Goal: Transaction & Acquisition: Purchase product/service

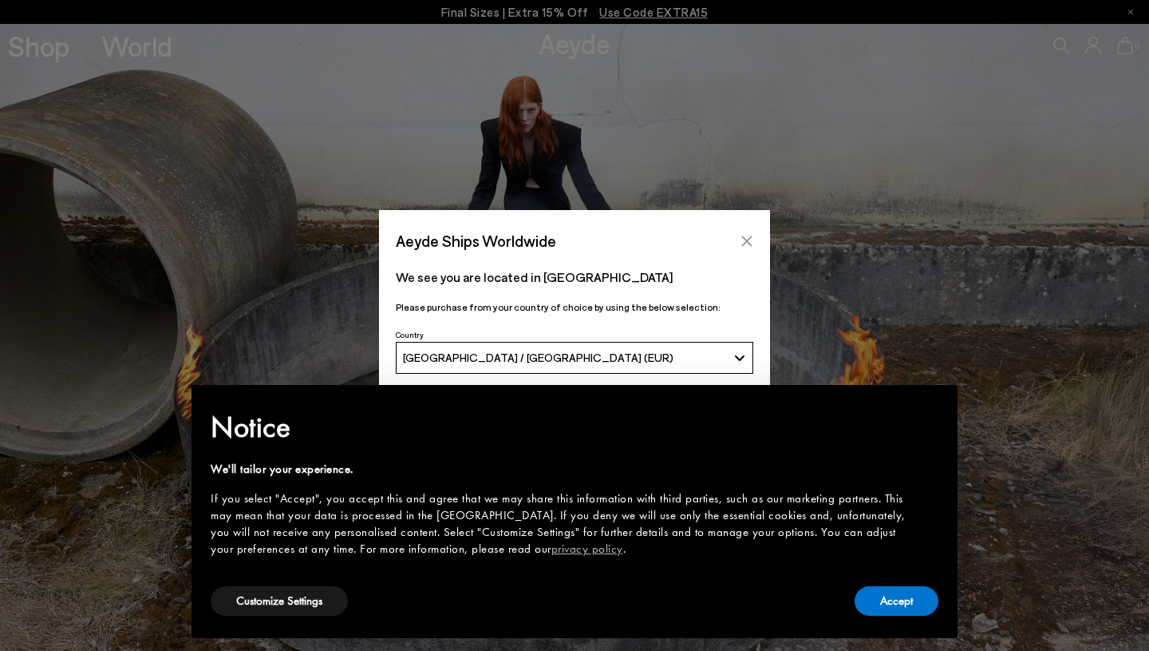
click at [746, 240] on icon "Close" at bounding box center [747, 240] width 10 height 10
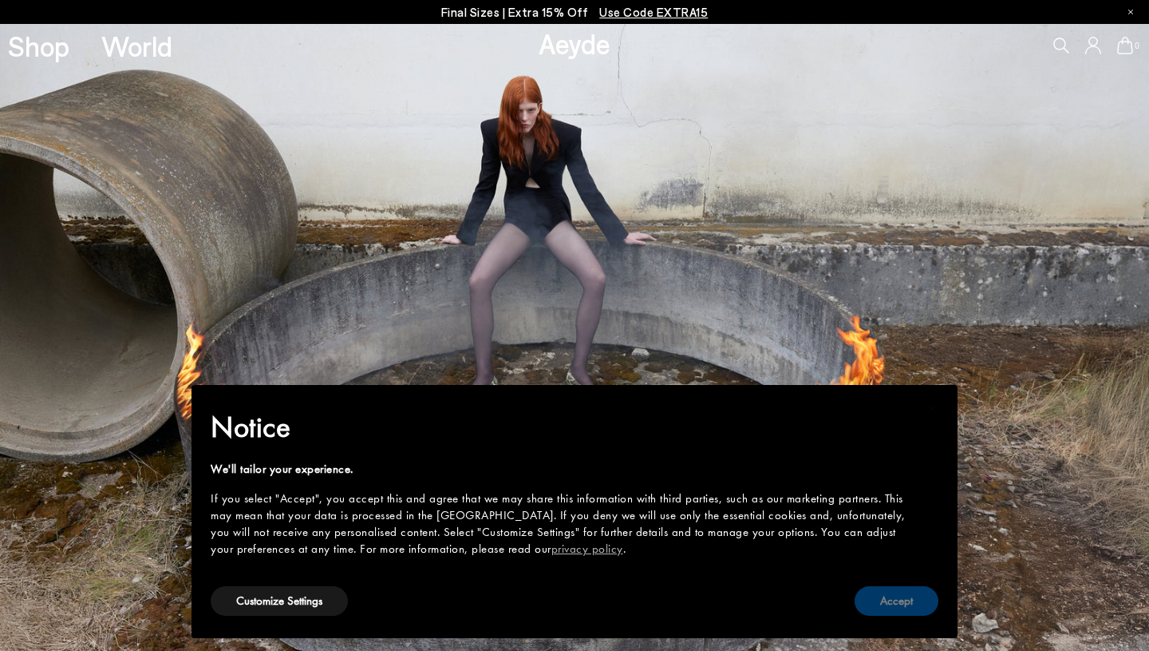
click at [912, 604] on button "Accept" at bounding box center [897, 601] width 84 height 30
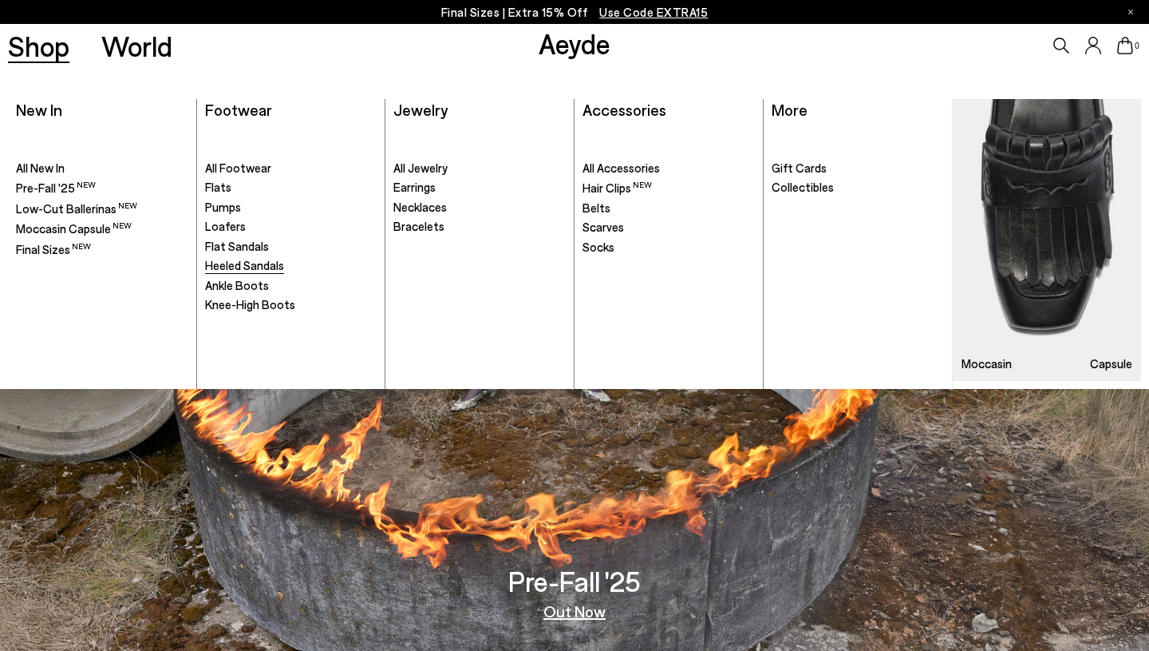
click at [258, 269] on span "Heeled Sandals" at bounding box center [244, 265] width 79 height 14
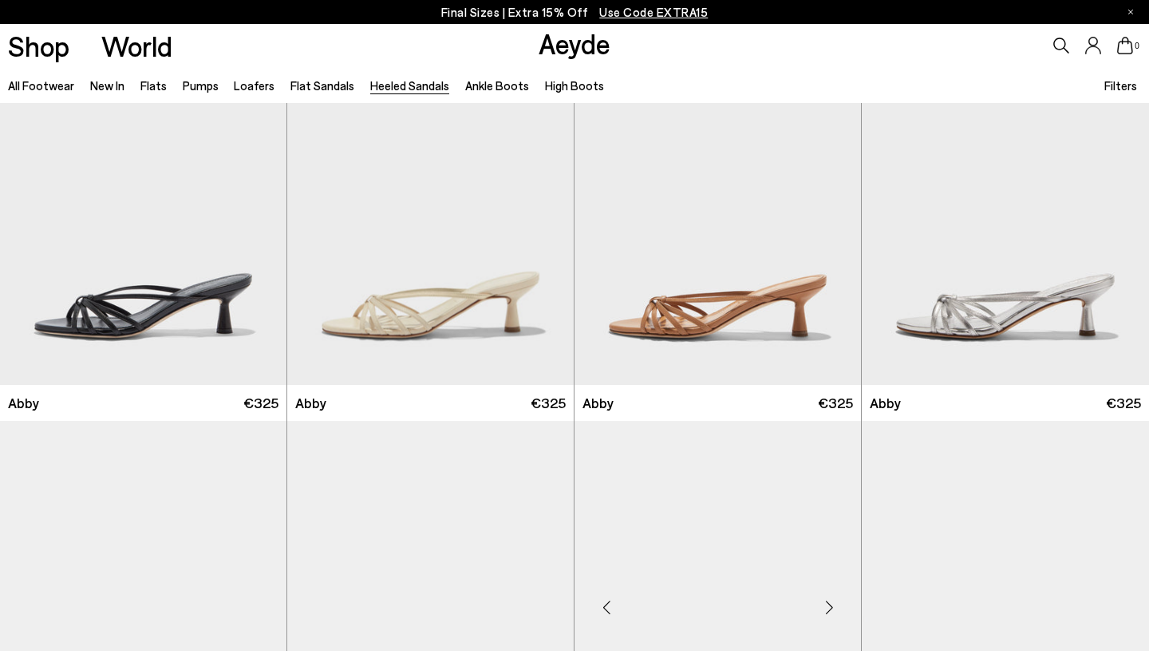
scroll to position [78, 0]
click at [537, 201] on div "Next slide" at bounding box center [542, 212] width 48 height 48
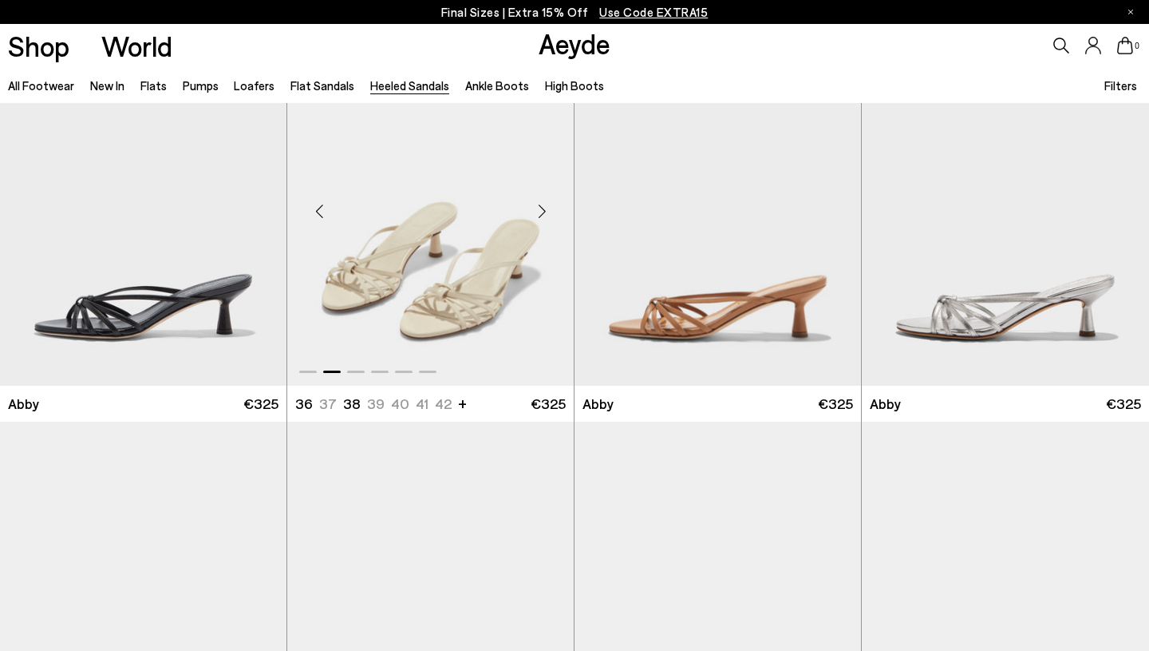
click at [537, 201] on div "Next slide" at bounding box center [542, 212] width 48 height 48
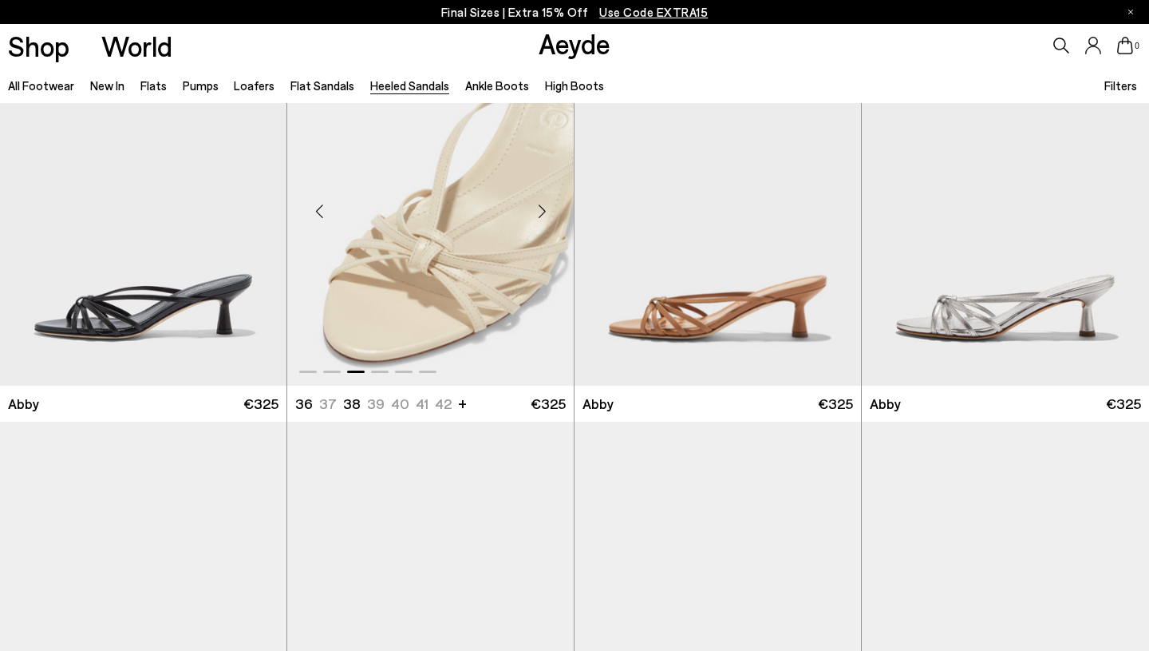
click at [537, 201] on div "Next slide" at bounding box center [542, 212] width 48 height 48
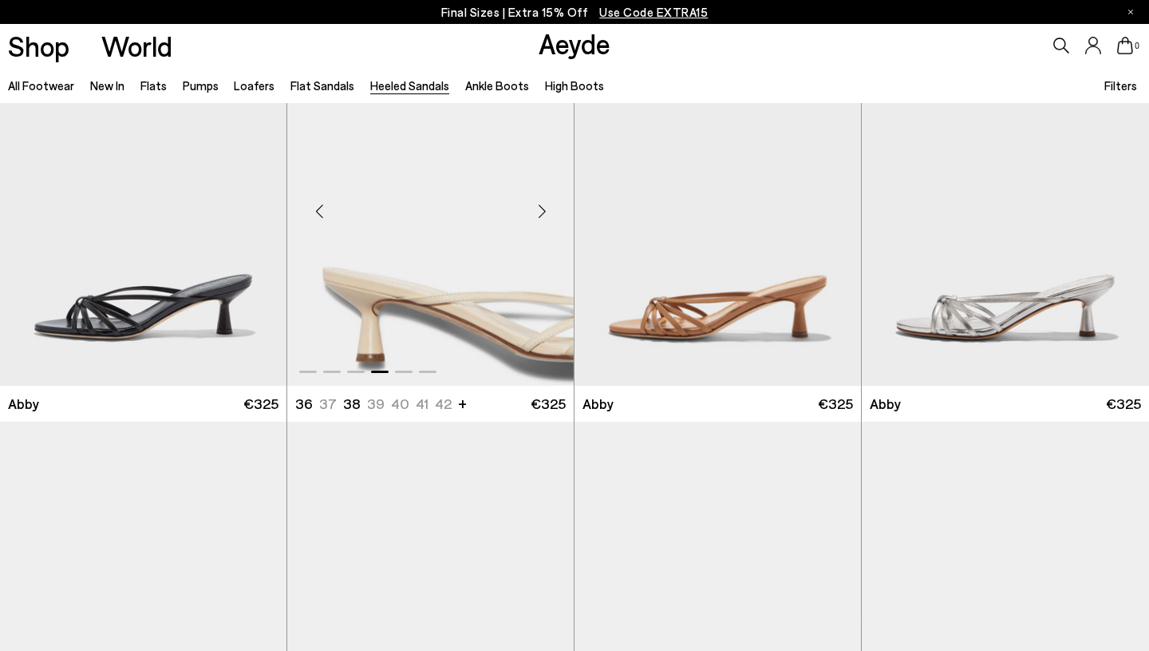
click at [537, 201] on div "Next slide" at bounding box center [542, 212] width 48 height 48
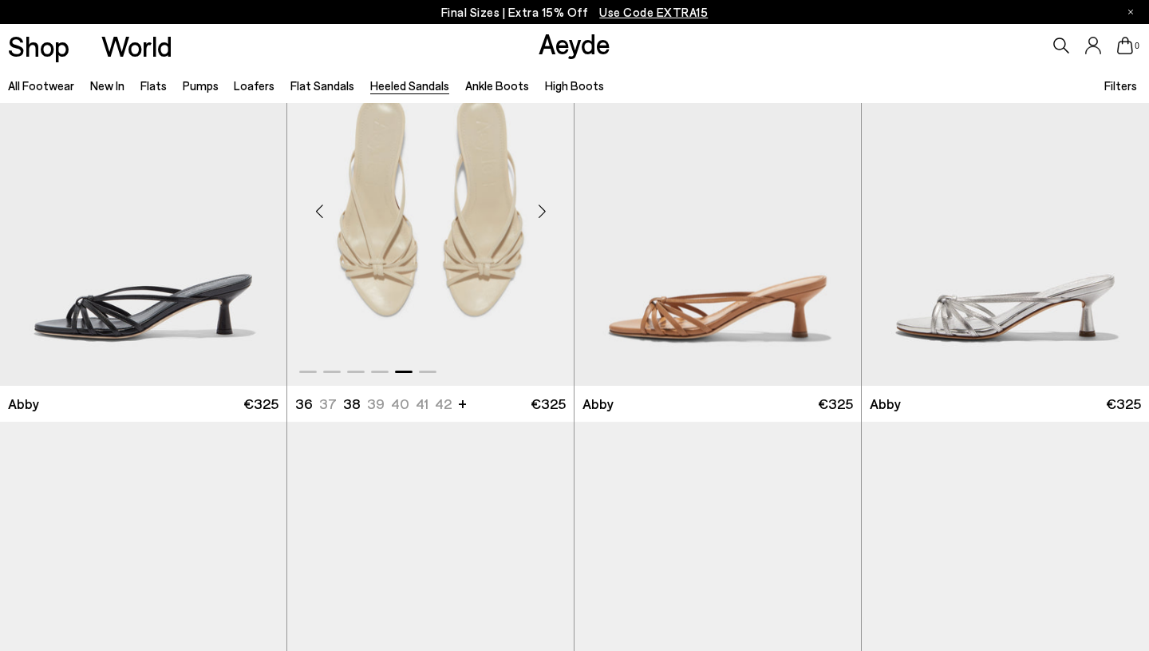
click at [537, 201] on div "Next slide" at bounding box center [542, 212] width 48 height 48
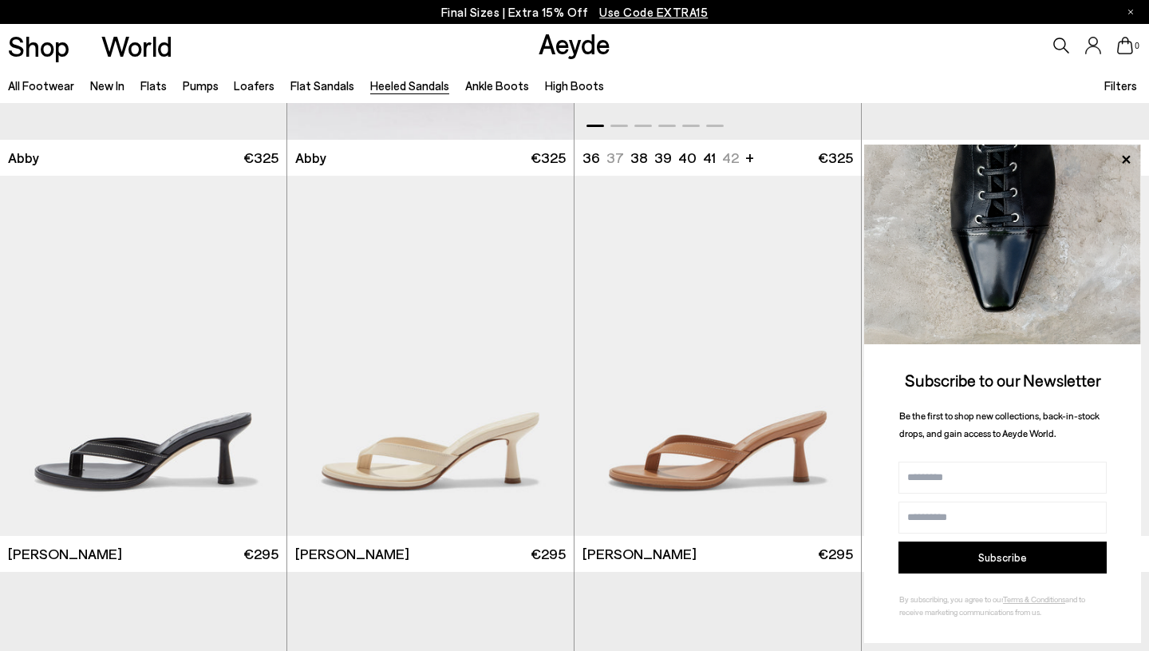
scroll to position [426, 0]
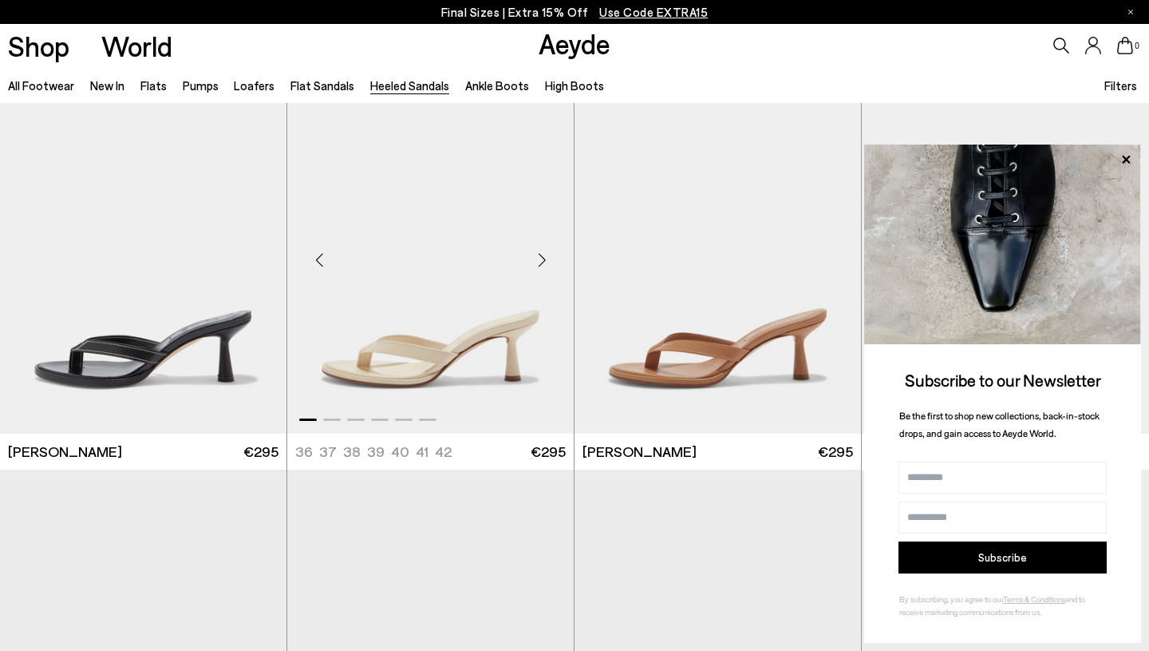
click at [542, 263] on div "Next slide" at bounding box center [542, 259] width 48 height 48
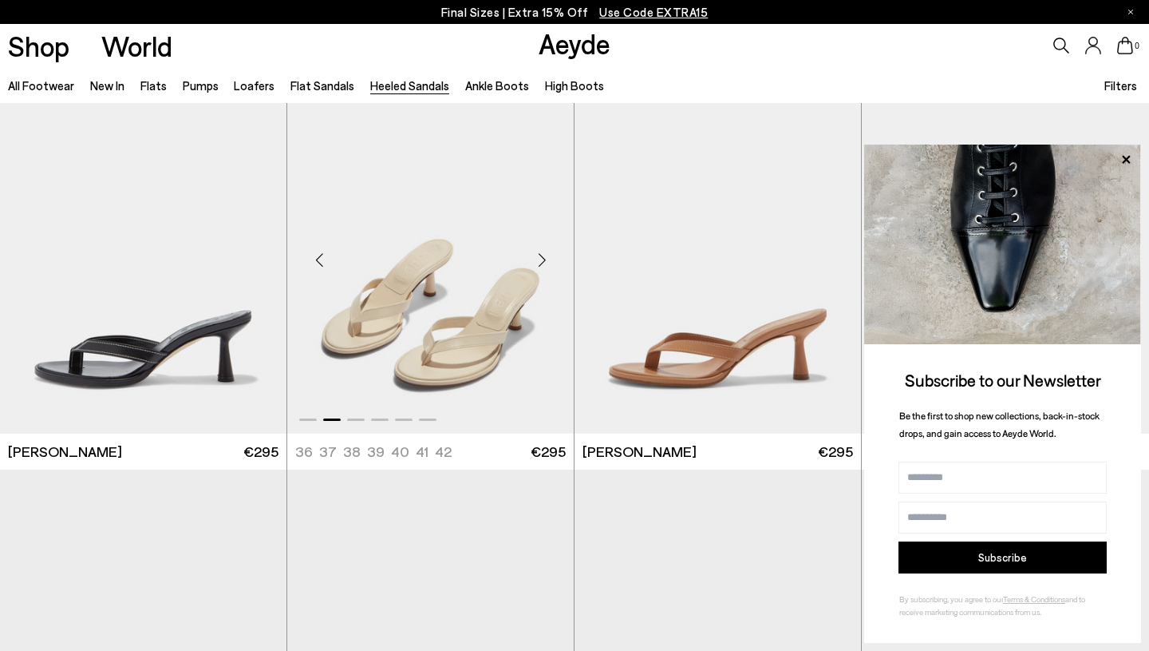
click at [542, 263] on div "Next slide" at bounding box center [542, 259] width 48 height 48
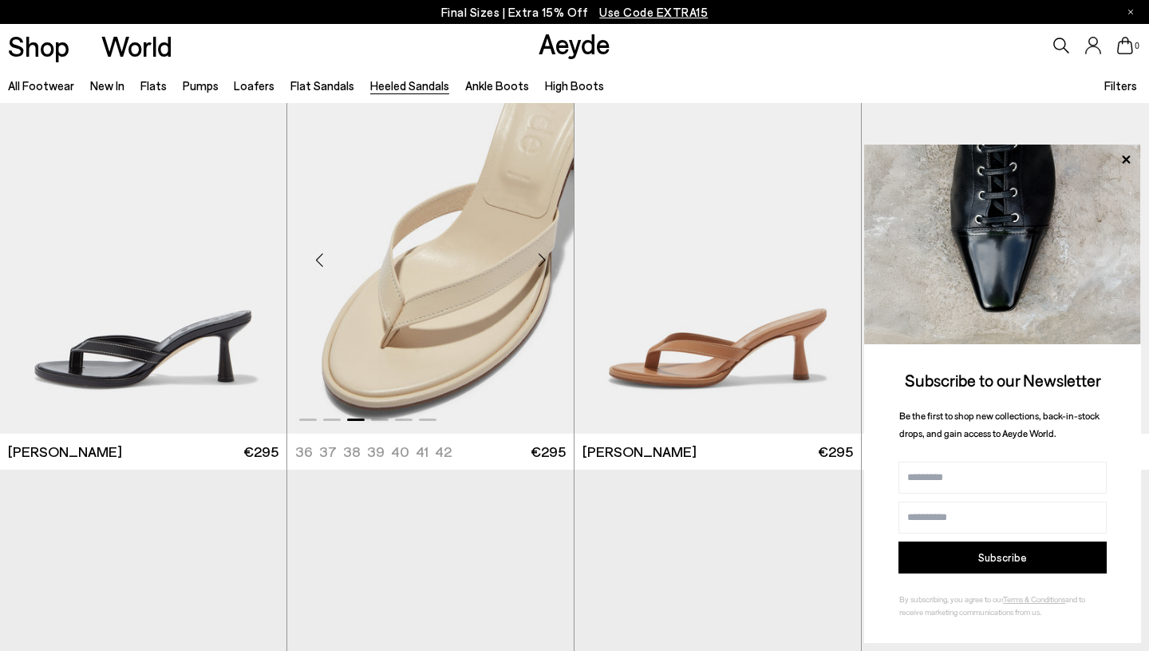
click at [542, 263] on div "Next slide" at bounding box center [542, 259] width 48 height 48
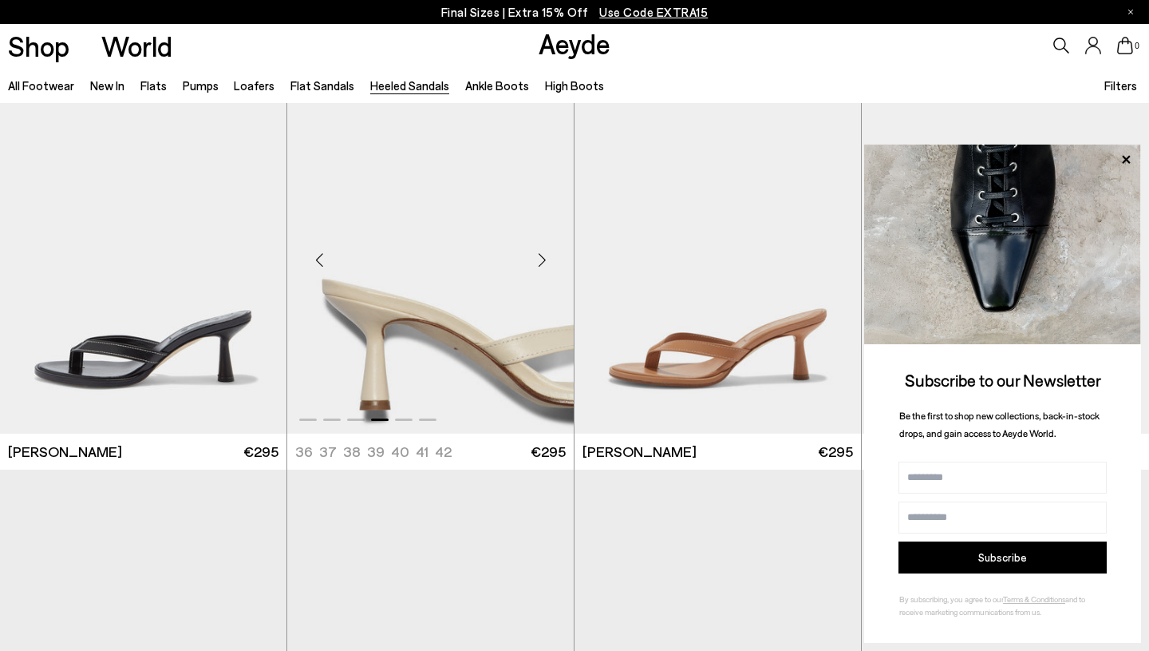
click at [542, 263] on div "Next slide" at bounding box center [542, 259] width 48 height 48
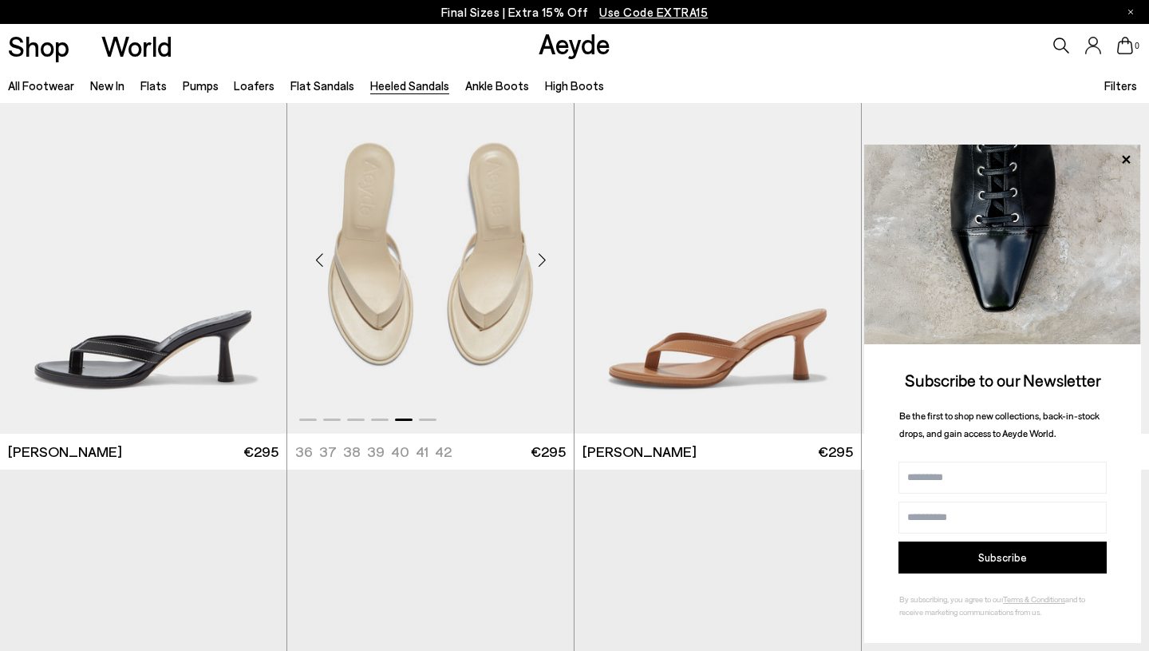
click at [542, 263] on div "Next slide" at bounding box center [542, 259] width 48 height 48
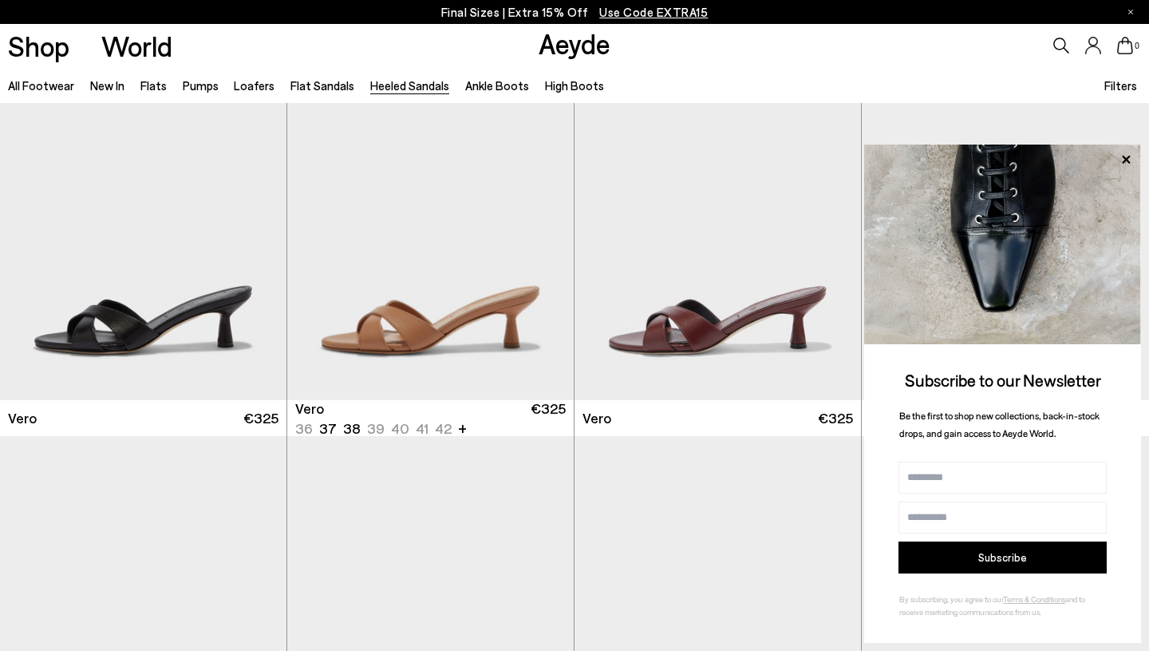
scroll to position [860, 0]
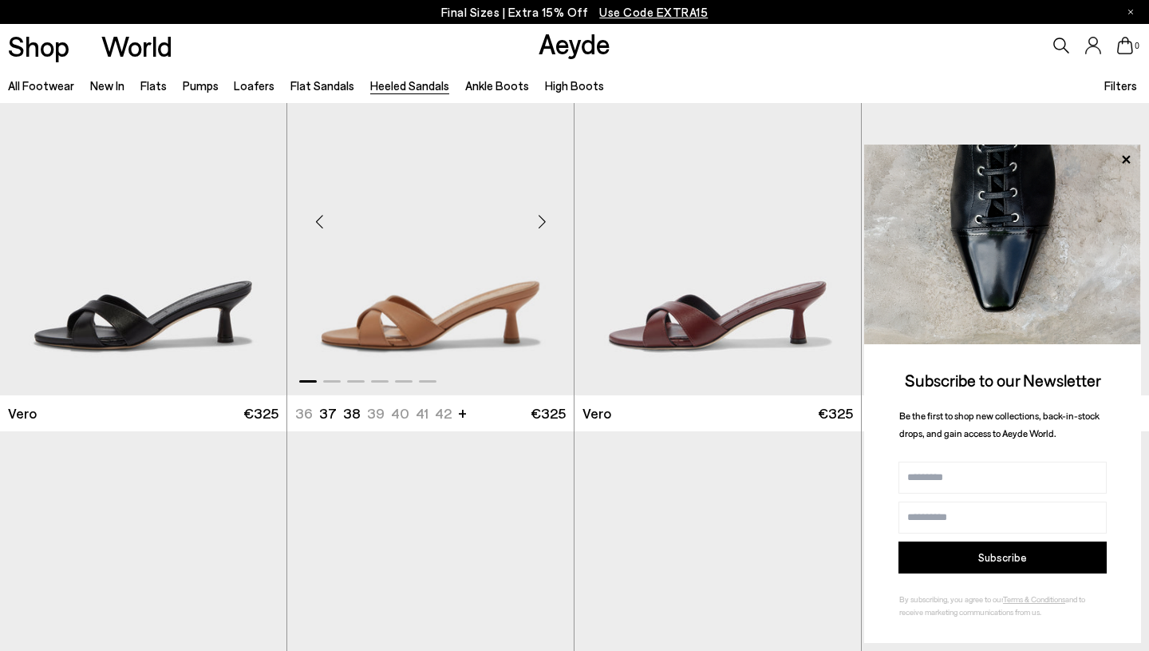
click at [548, 222] on div "Next slide" at bounding box center [542, 222] width 48 height 48
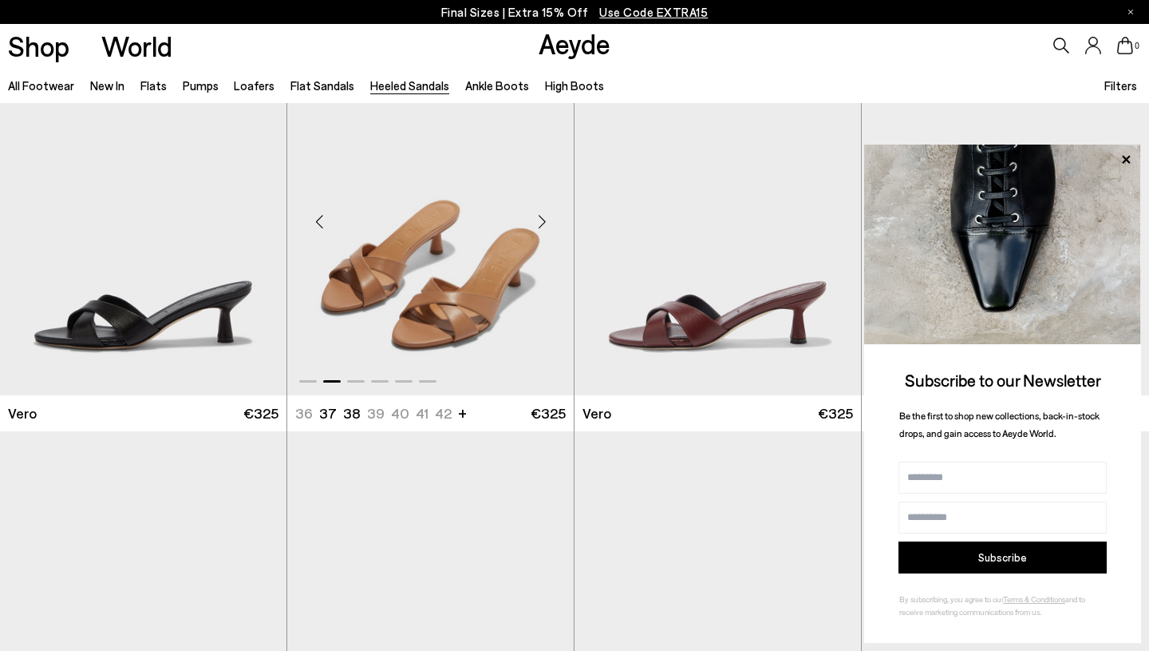
click at [548, 222] on div "Next slide" at bounding box center [542, 222] width 48 height 48
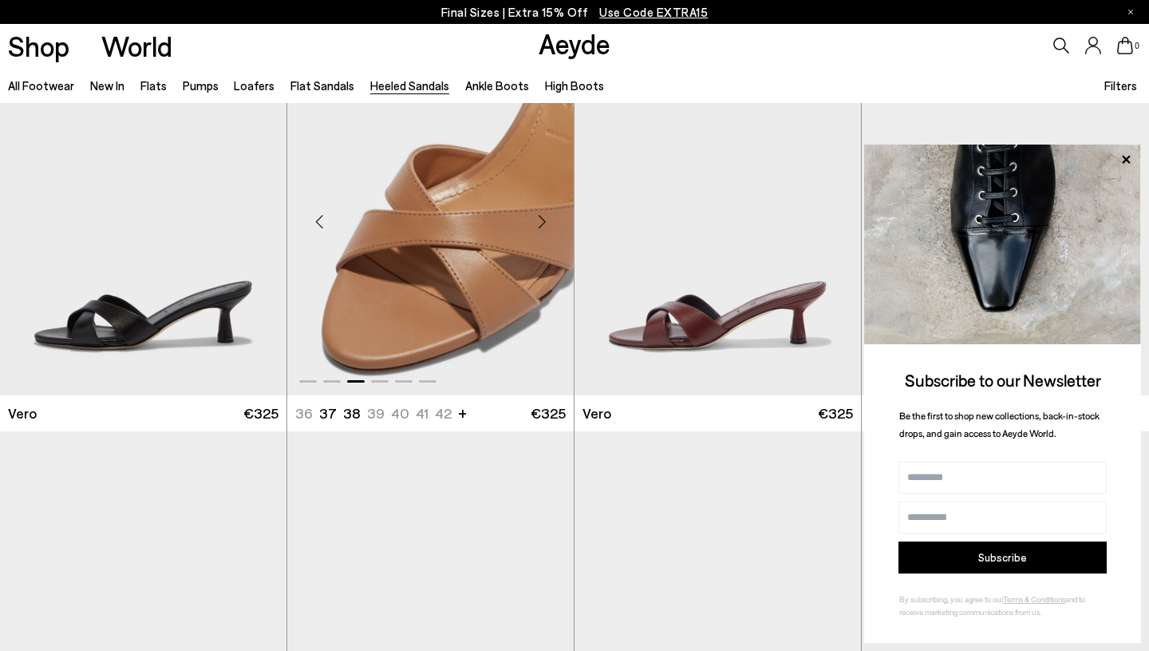
click at [548, 222] on div "Next slide" at bounding box center [542, 222] width 48 height 48
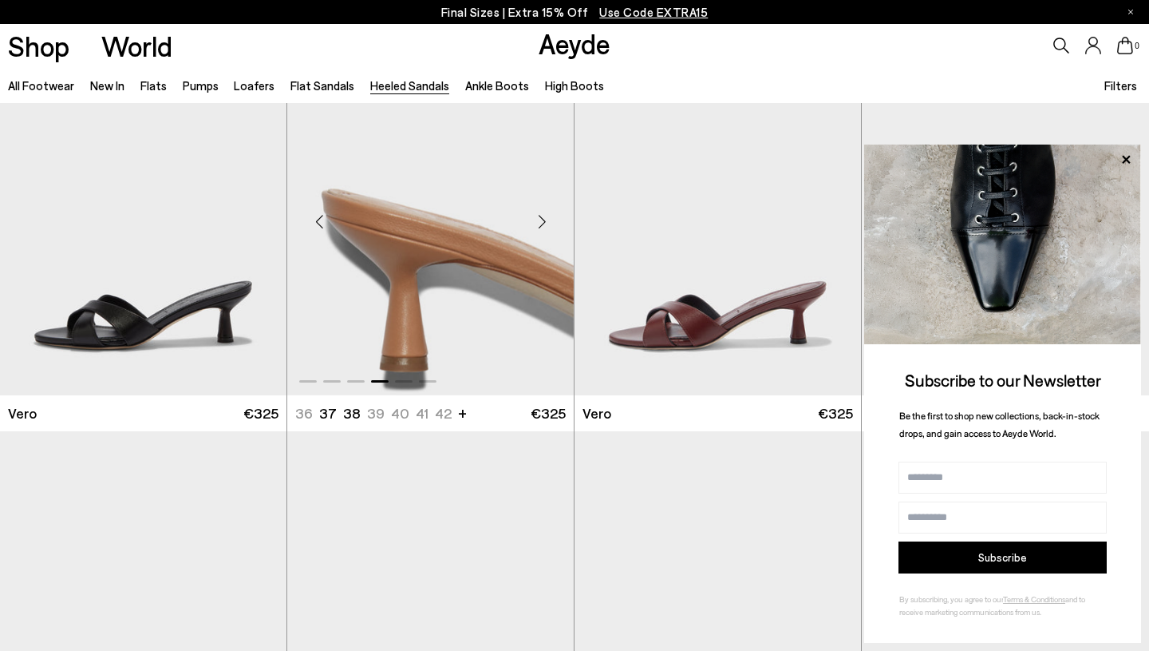
click at [548, 222] on div "Next slide" at bounding box center [542, 222] width 48 height 48
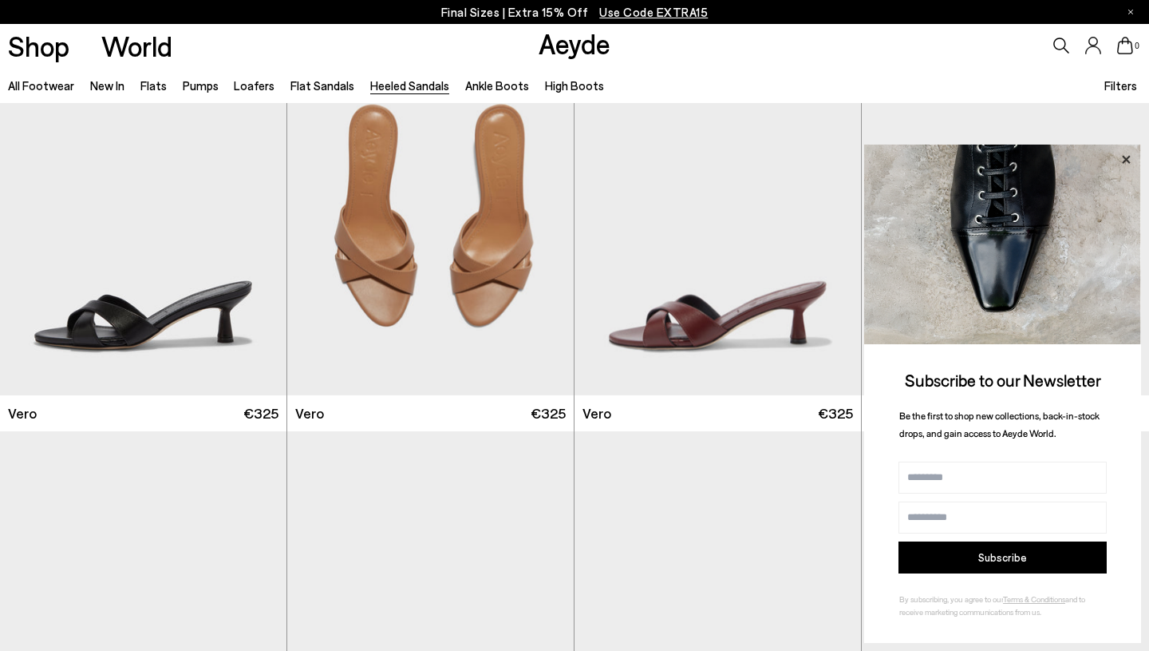
click at [1126, 161] on icon at bounding box center [1126, 159] width 21 height 21
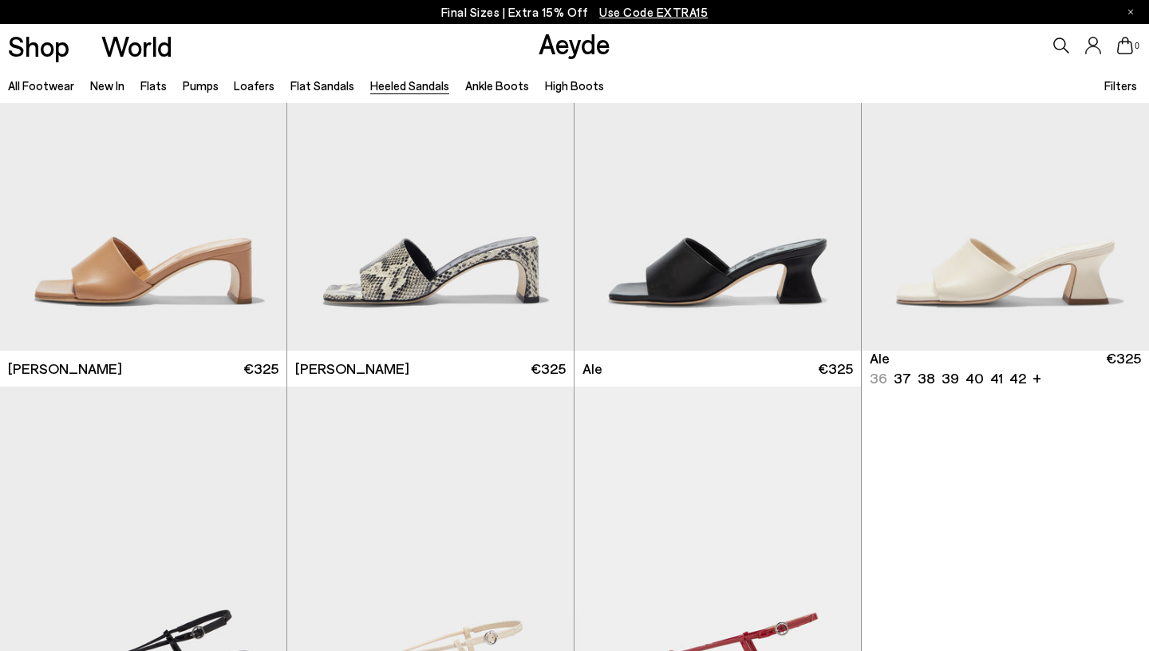
scroll to position [3285, 0]
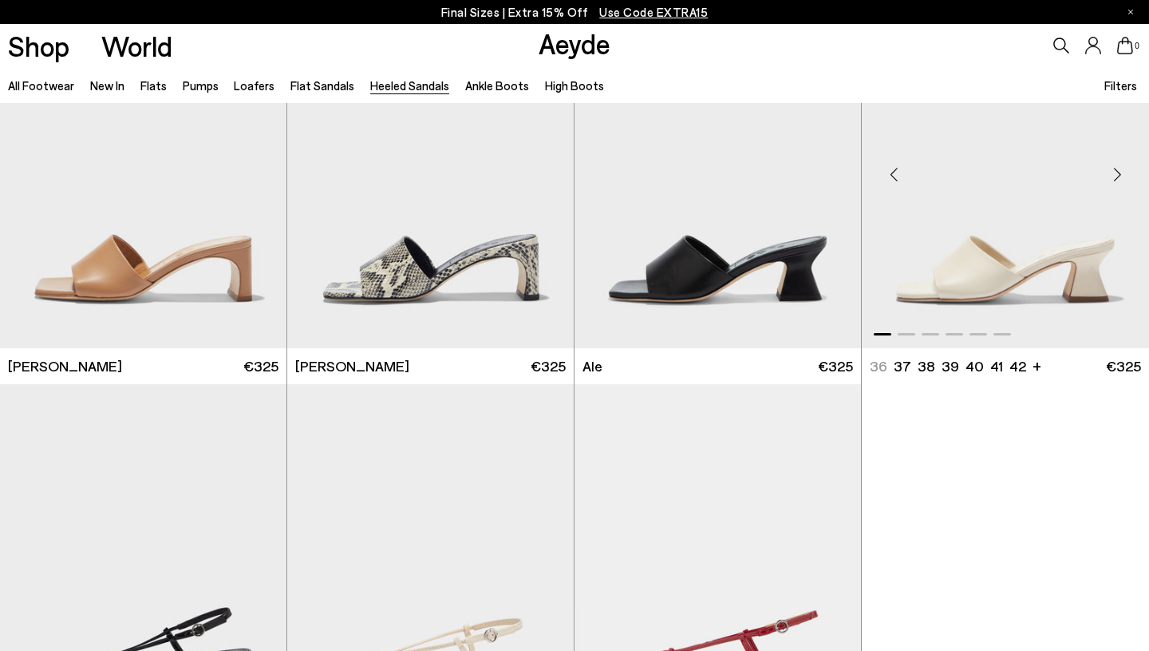
click at [1117, 174] on div "Next slide" at bounding box center [1117, 174] width 48 height 48
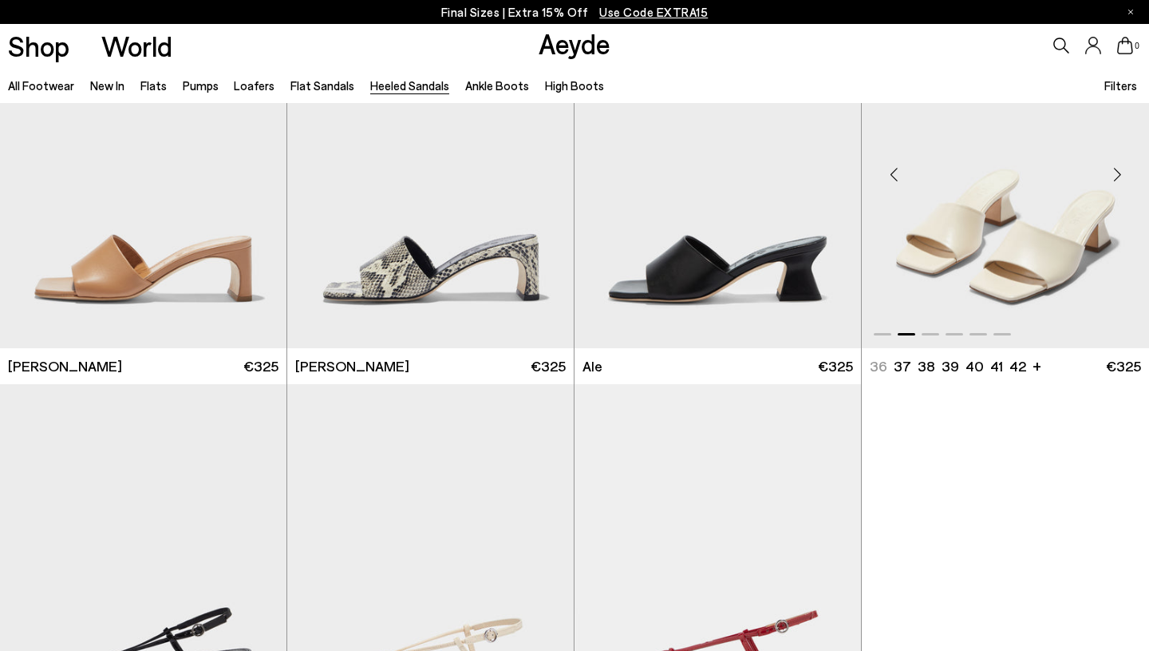
click at [1117, 174] on div "Next slide" at bounding box center [1117, 174] width 48 height 48
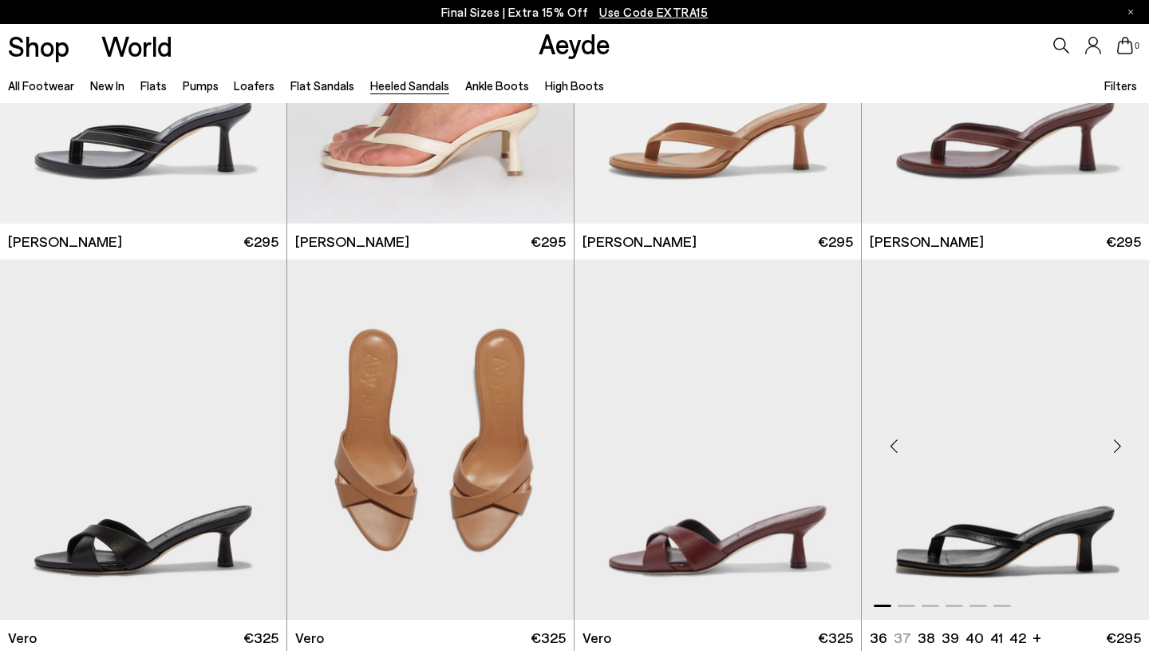
scroll to position [0, 0]
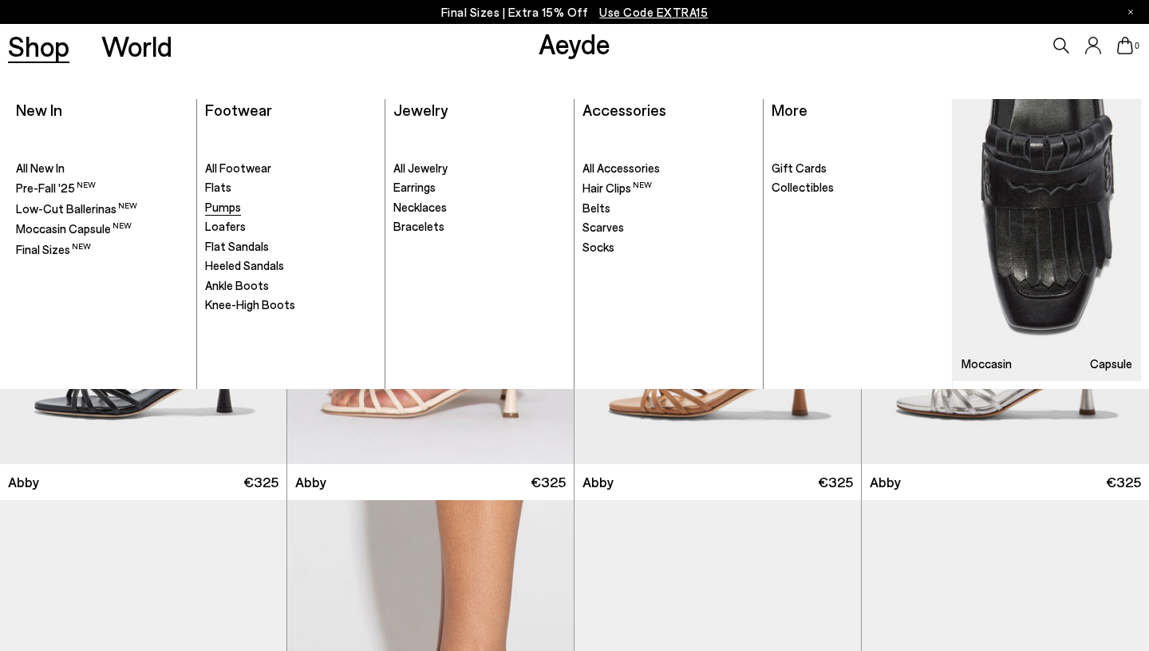
click at [225, 202] on span "Pumps" at bounding box center [223, 207] width 36 height 14
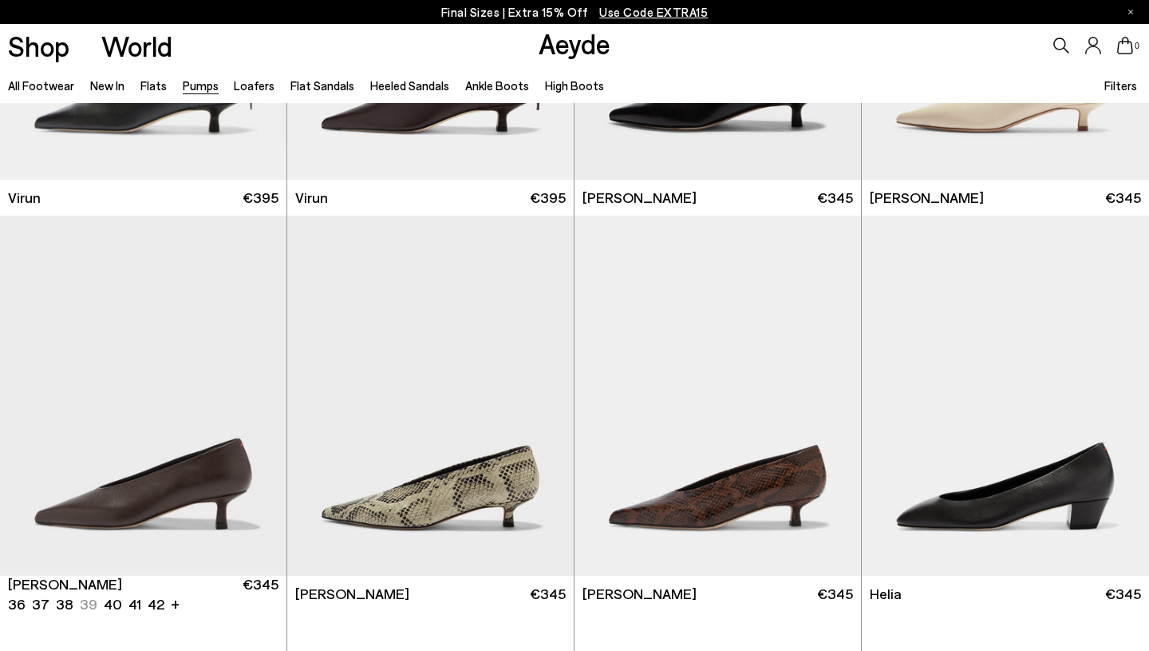
scroll to position [560, 0]
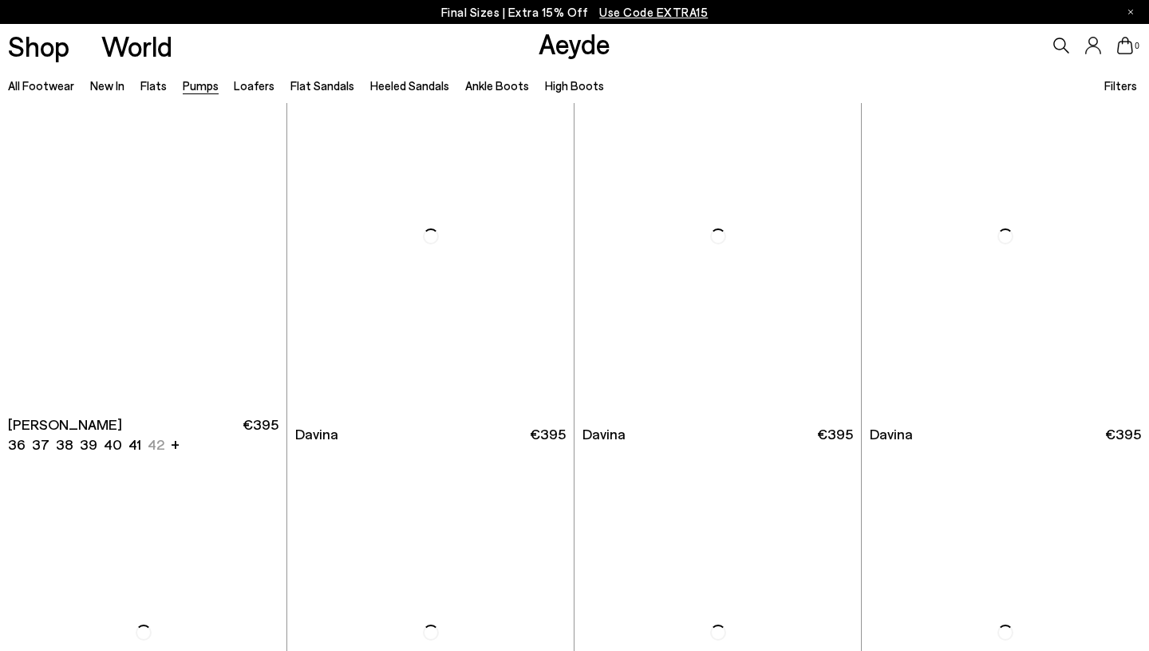
scroll to position [2905, 0]
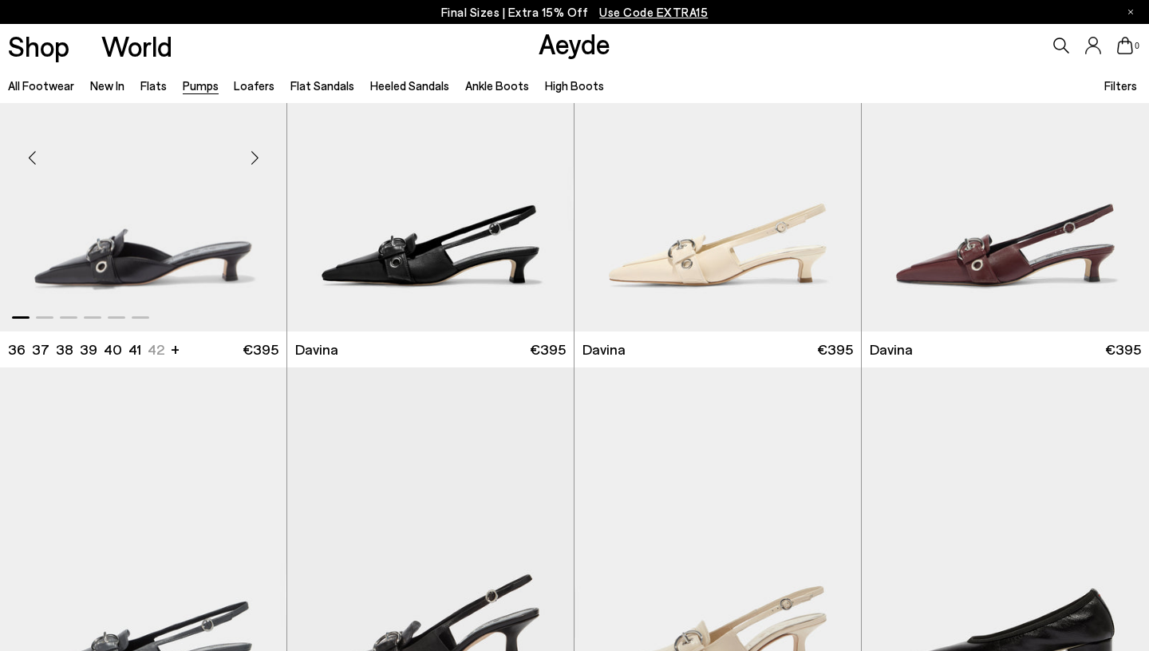
click at [251, 150] on div "Next slide" at bounding box center [255, 158] width 48 height 48
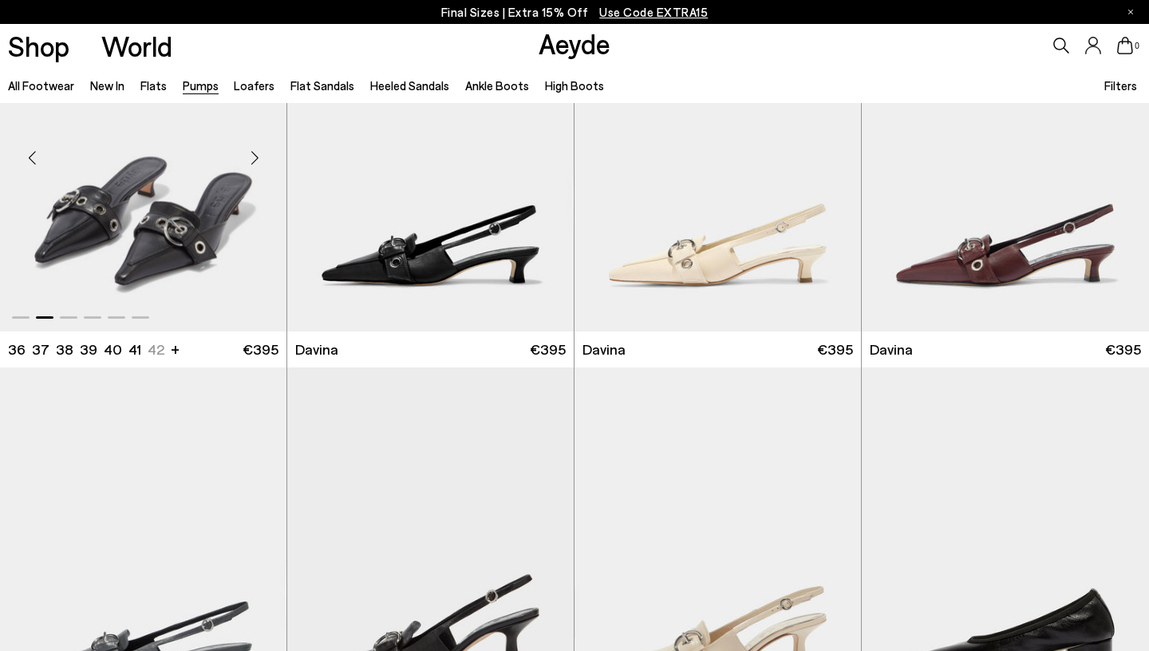
click at [251, 150] on div "Next slide" at bounding box center [255, 158] width 48 height 48
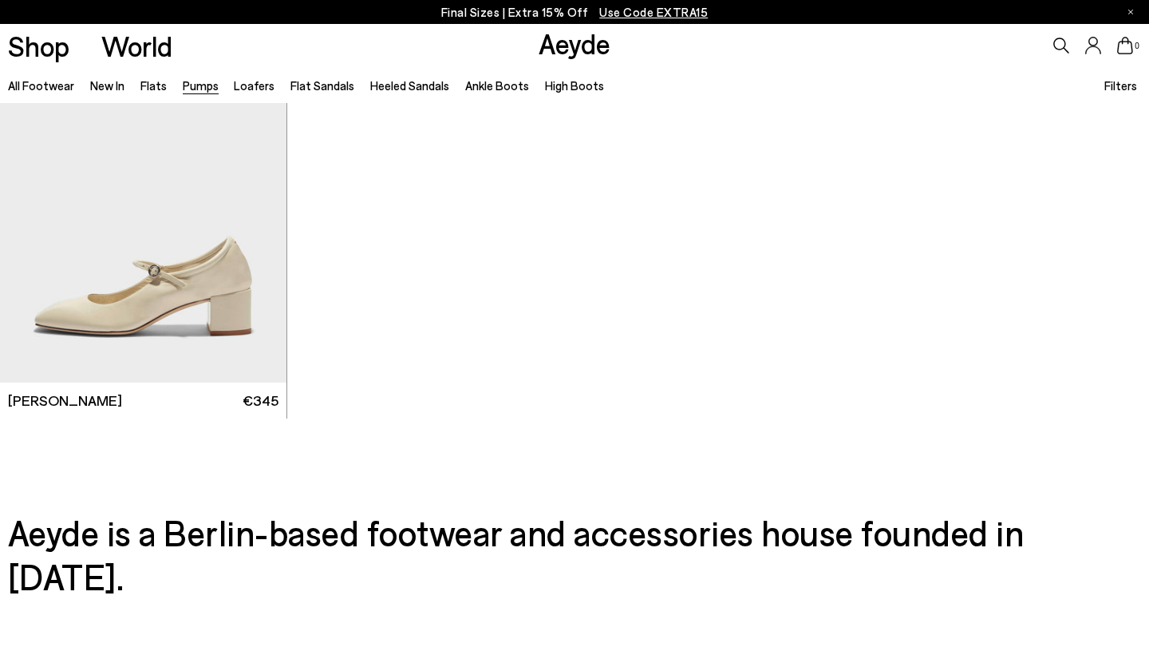
scroll to position [6817, 0]
